Goal: Obtain resource: Download file/media

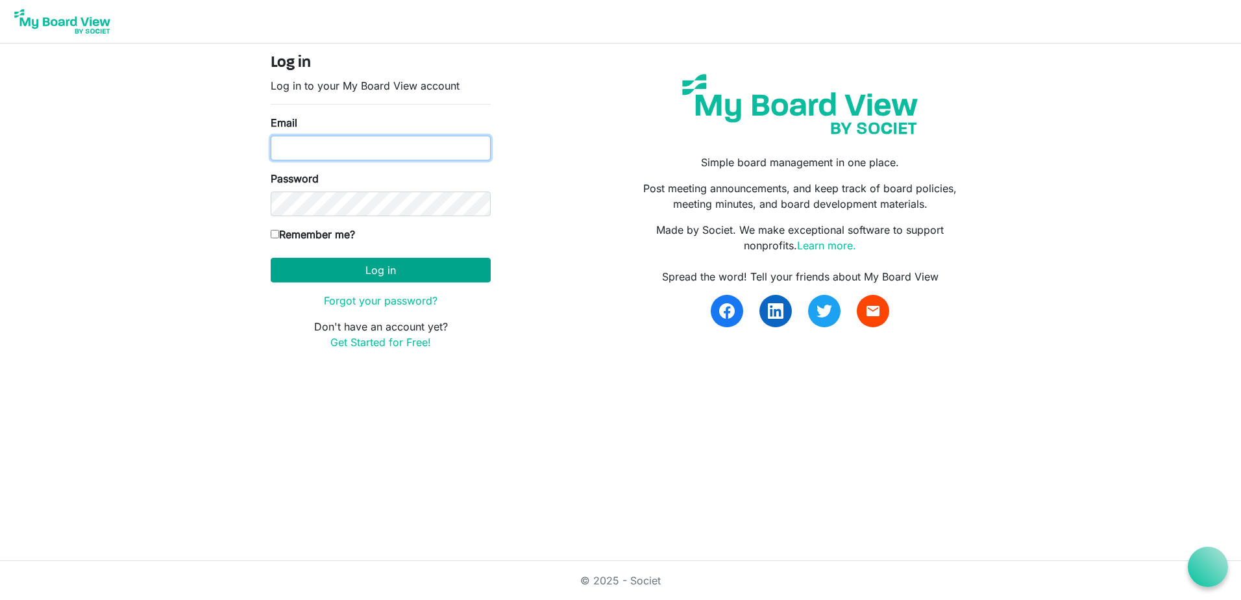
type input "[EMAIL_ADDRESS][DOMAIN_NAME]"
click at [321, 262] on button "Log in" at bounding box center [381, 270] width 220 height 25
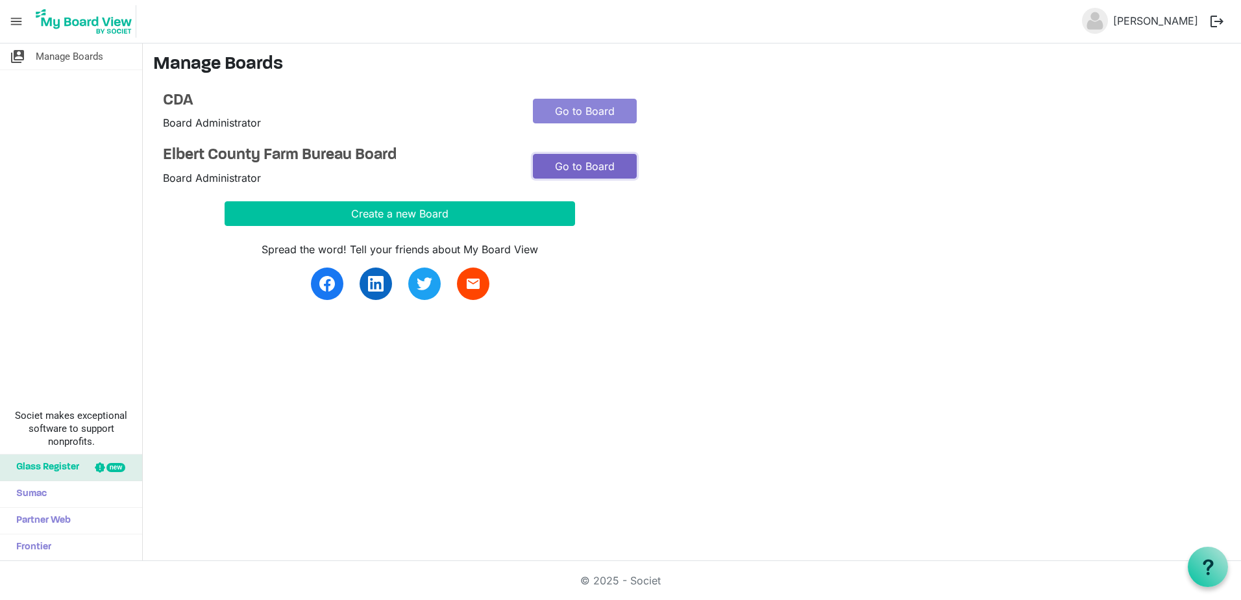
click at [570, 166] on link "Go to Board" at bounding box center [585, 166] width 104 height 25
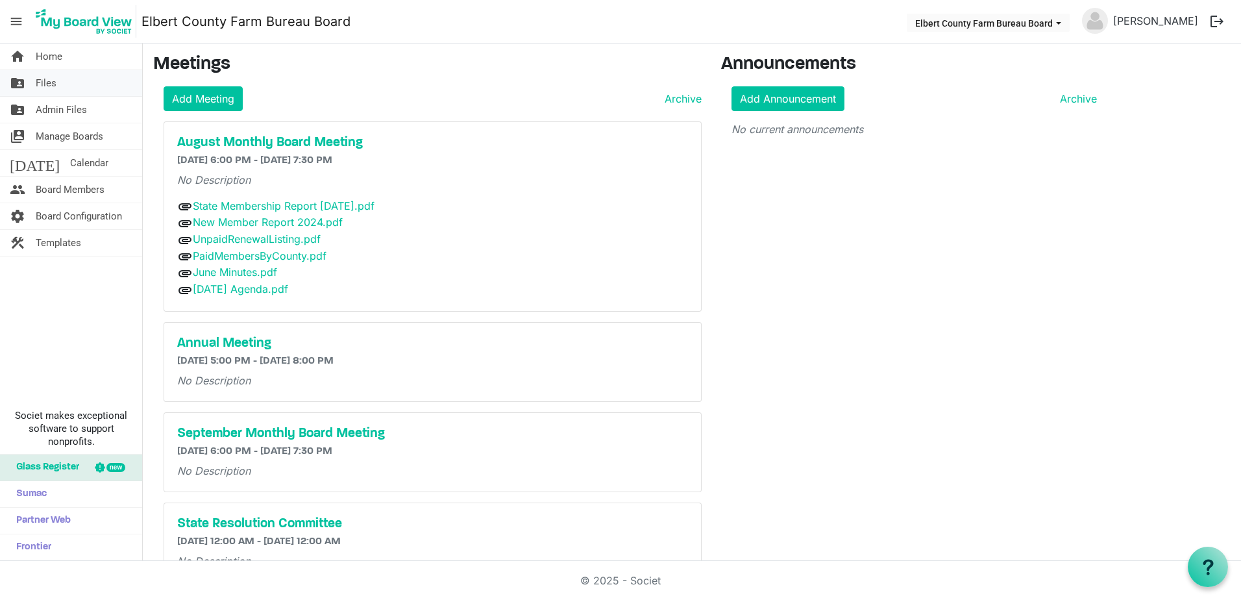
click at [11, 80] on span "folder_shared" at bounding box center [18, 83] width 16 height 26
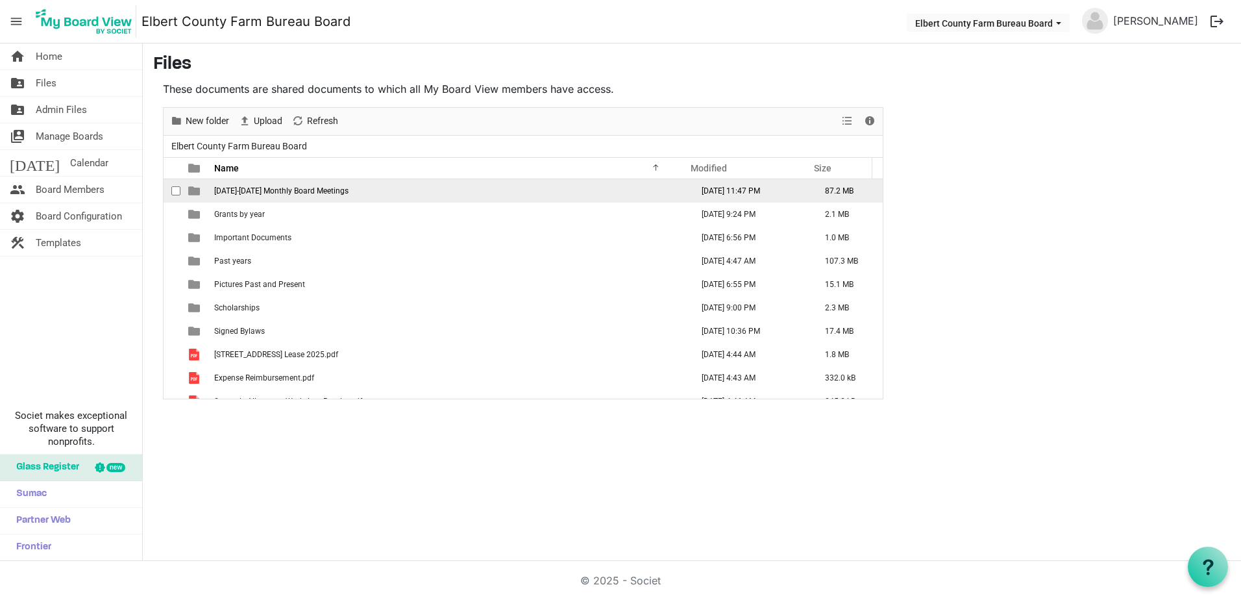
click at [251, 191] on span "2024-2025 Monthly Board Meetings" at bounding box center [281, 190] width 134 height 9
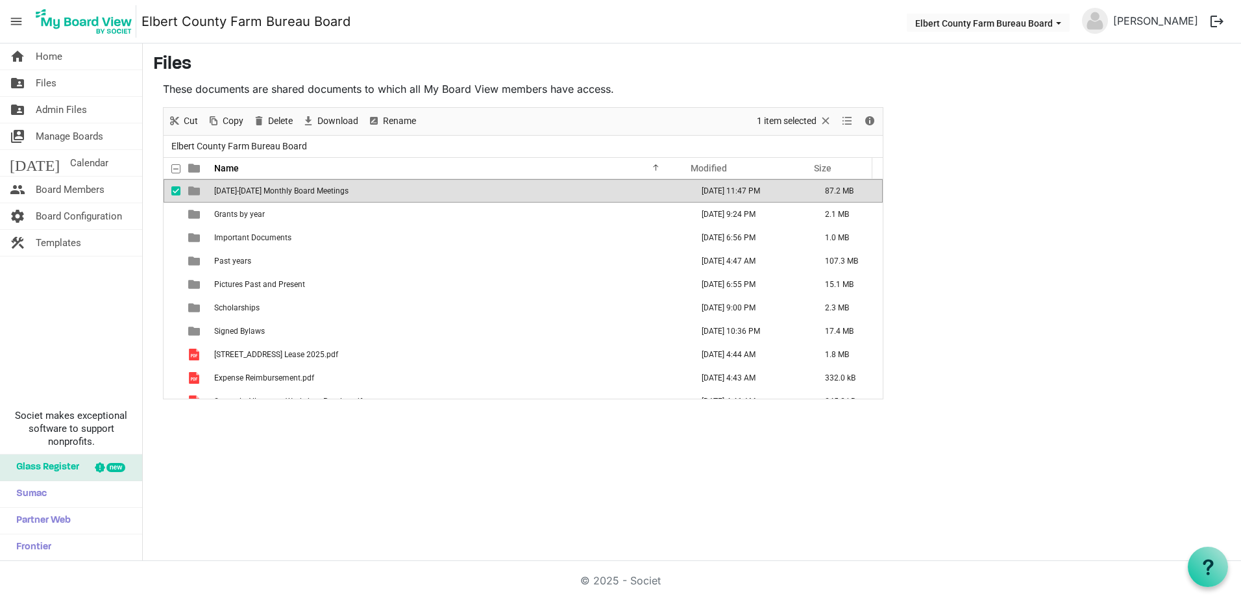
click at [258, 191] on span "2024-2025 Monthly Board Meetings" at bounding box center [281, 190] width 134 height 9
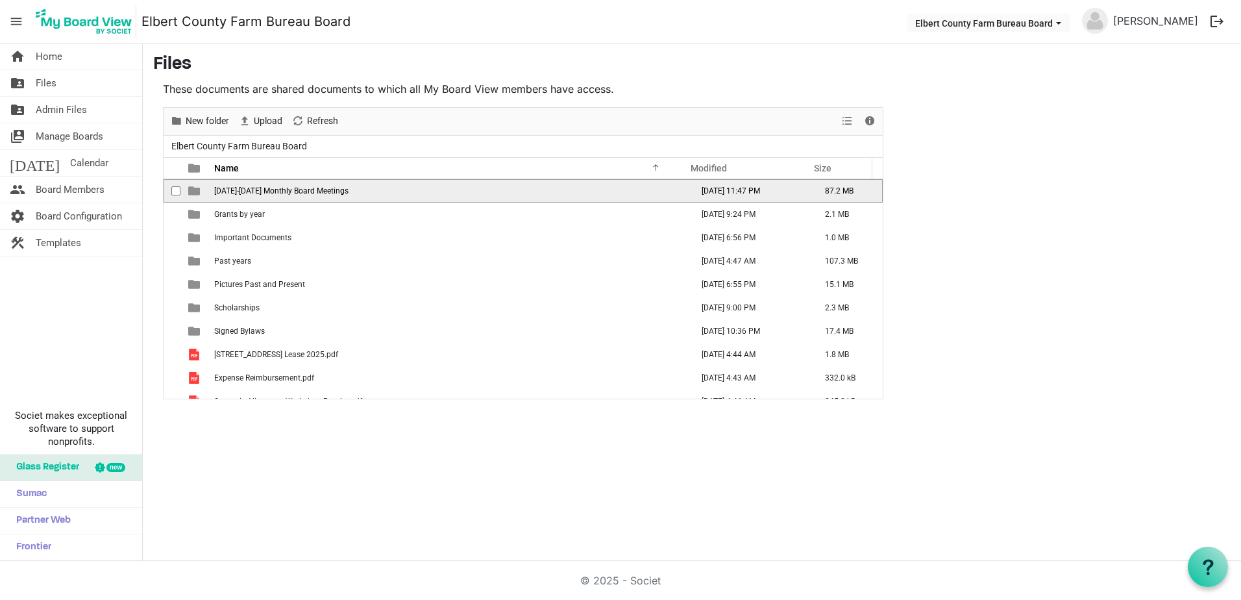
click at [258, 191] on span "2024-2025 Monthly Board Meetings" at bounding box center [281, 190] width 134 height 9
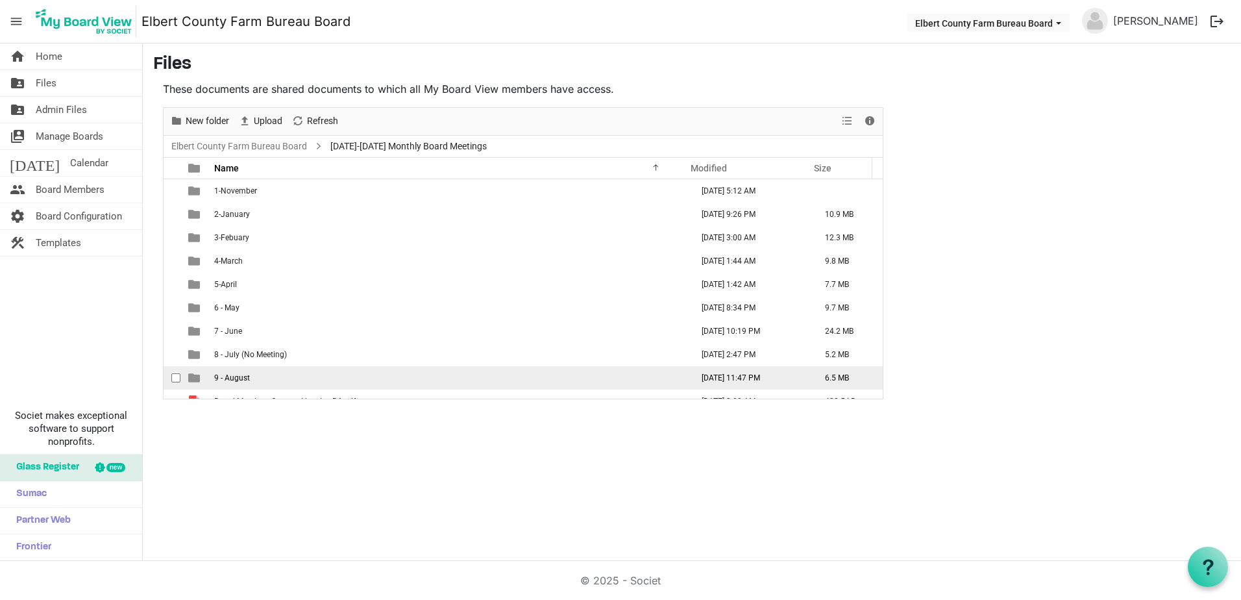
scroll to position [14, 0]
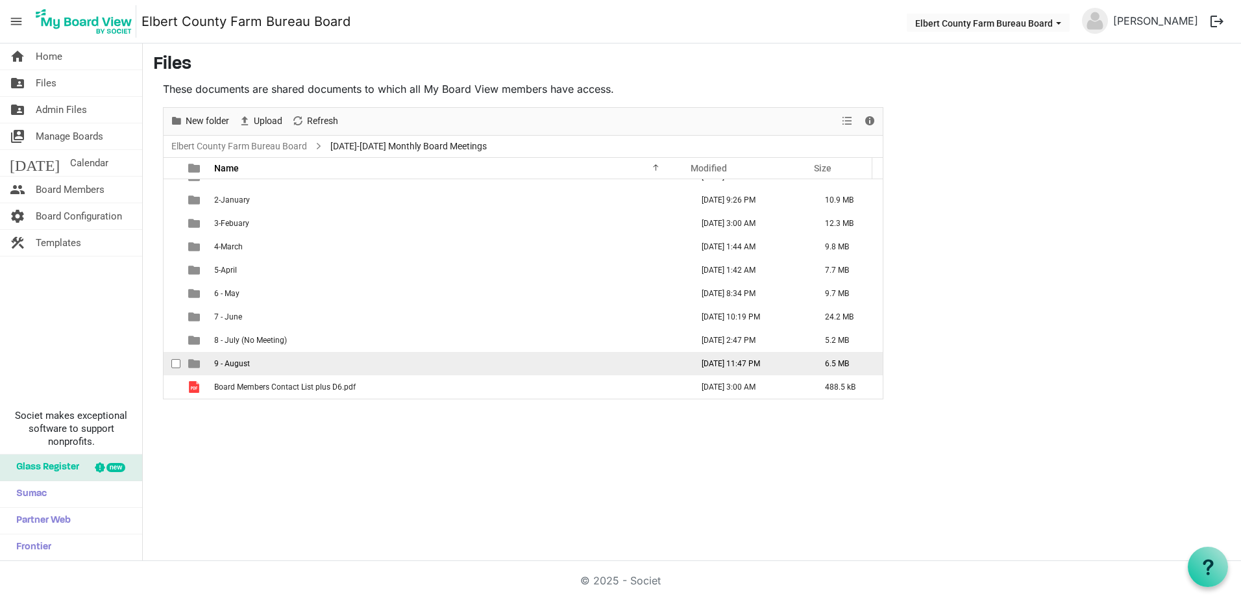
click at [227, 365] on span "9 - August" at bounding box center [232, 363] width 36 height 9
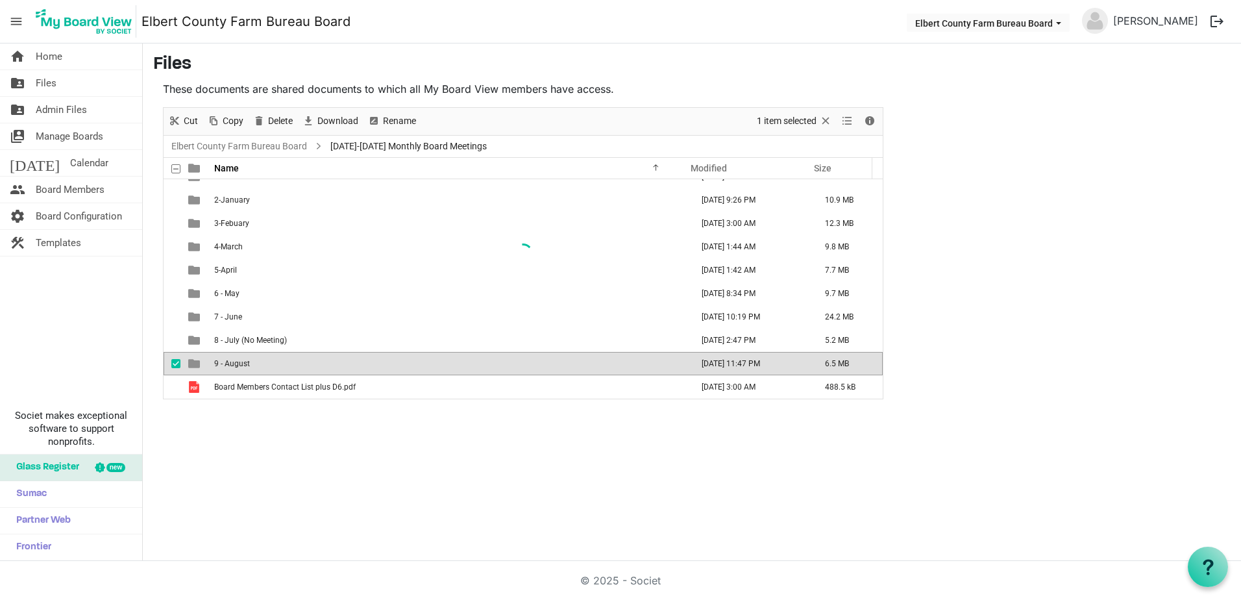
scroll to position [0, 0]
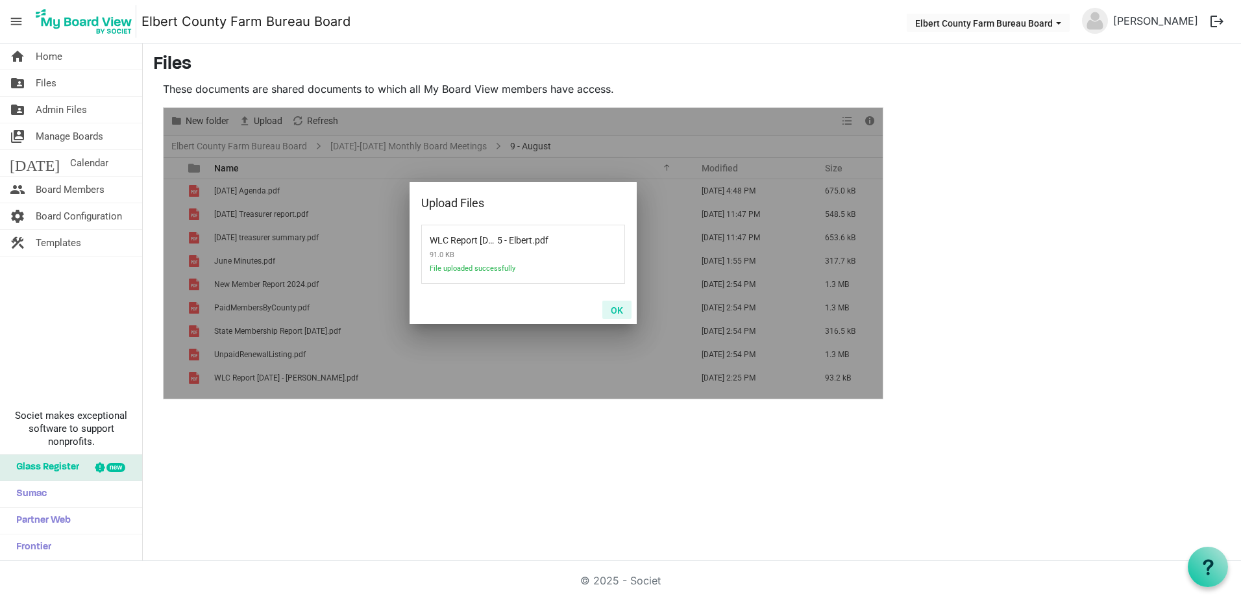
click at [621, 308] on button "OK" at bounding box center [616, 309] width 29 height 18
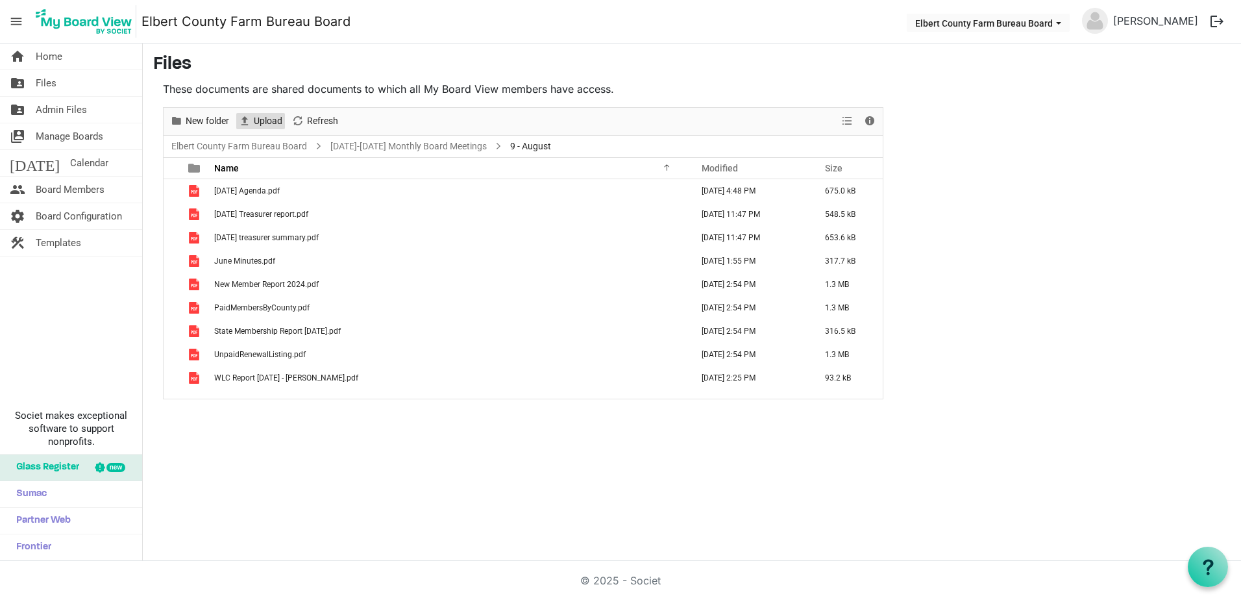
click at [265, 126] on span "Upload" at bounding box center [267, 121] width 31 height 16
